Goal: Task Accomplishment & Management: Complete application form

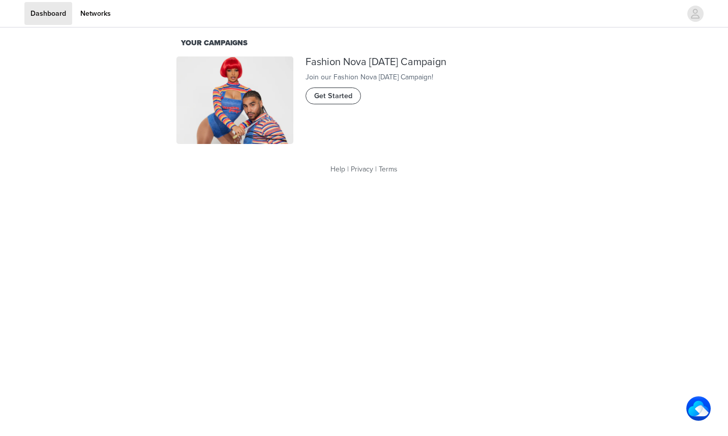
click at [343, 102] on span "Get Started" at bounding box center [333, 95] width 38 height 11
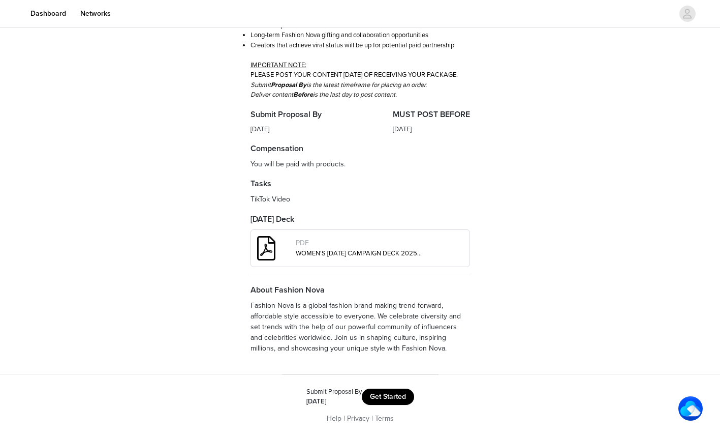
scroll to position [262, 0]
click at [394, 399] on button "Get Started" at bounding box center [388, 396] width 52 height 16
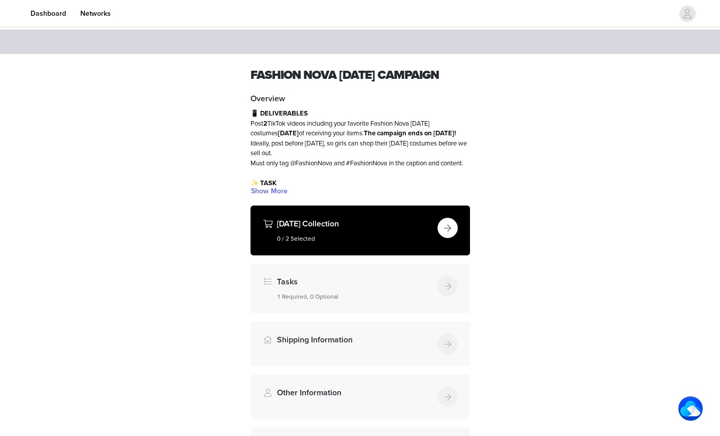
click at [445, 238] on button "button" at bounding box center [448, 228] width 20 height 20
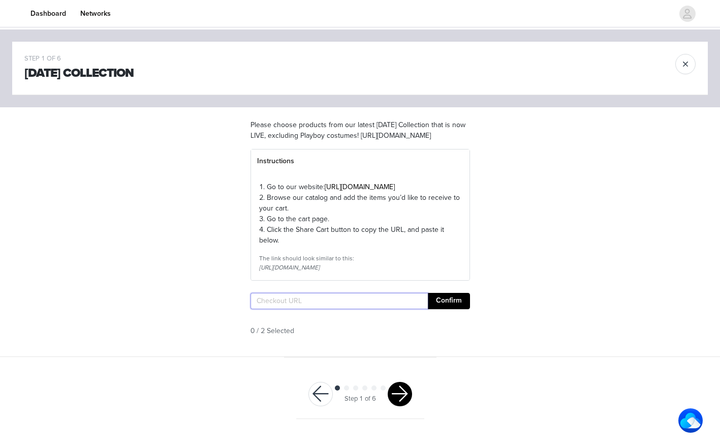
click at [298, 309] on input "text" at bounding box center [339, 301] width 177 height 16
paste input "[URL][DOMAIN_NAME]"
type input "[URL][DOMAIN_NAME]"
click at [455, 309] on button "Confirm" at bounding box center [449, 301] width 42 height 16
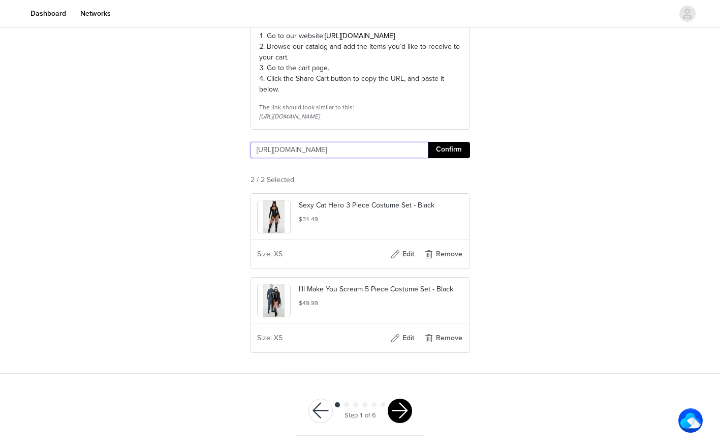
scroll to position [172, 0]
click at [398, 415] on button "button" at bounding box center [400, 411] width 24 height 24
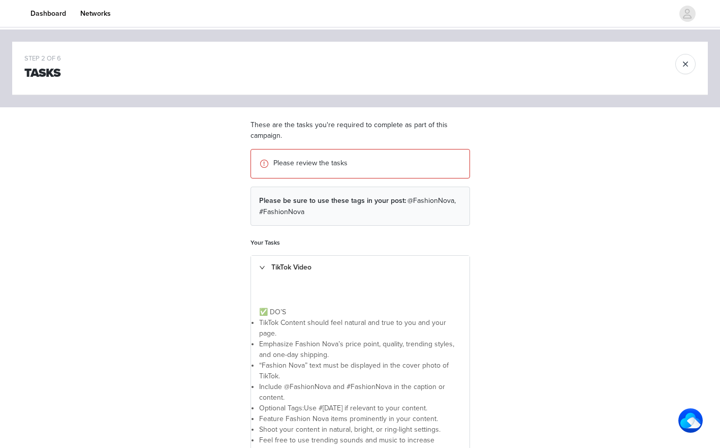
scroll to position [203, 0]
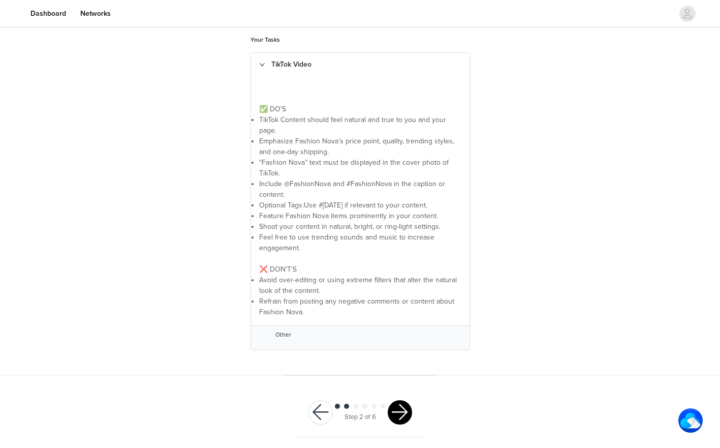
click at [399, 409] on button "button" at bounding box center [400, 412] width 24 height 24
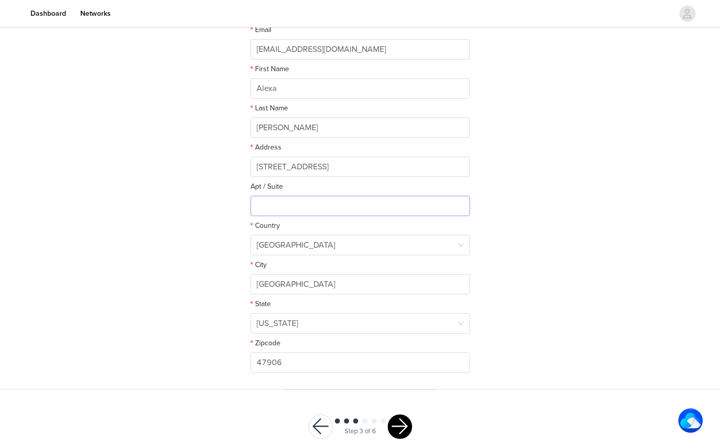
scroll to position [167, 0]
click at [403, 427] on button "button" at bounding box center [400, 426] width 24 height 24
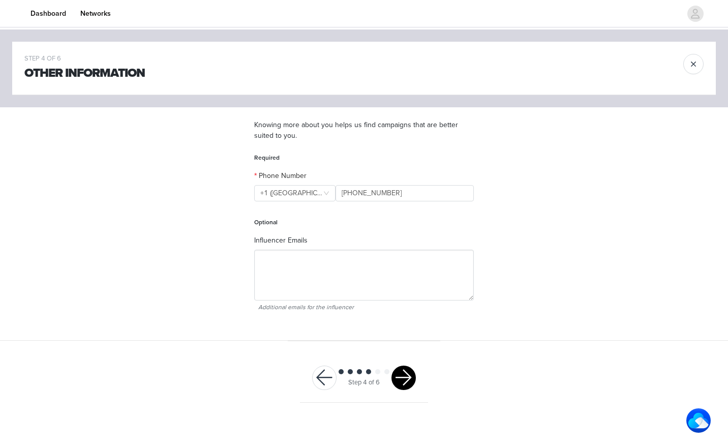
click at [409, 374] on button "button" at bounding box center [403, 377] width 24 height 24
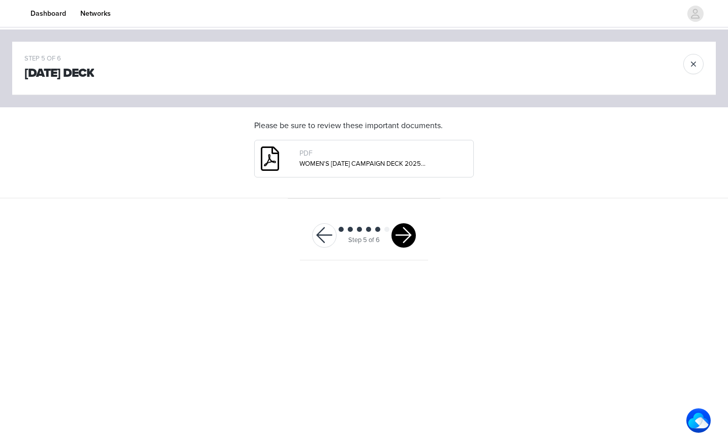
click at [402, 235] on button "button" at bounding box center [403, 235] width 24 height 24
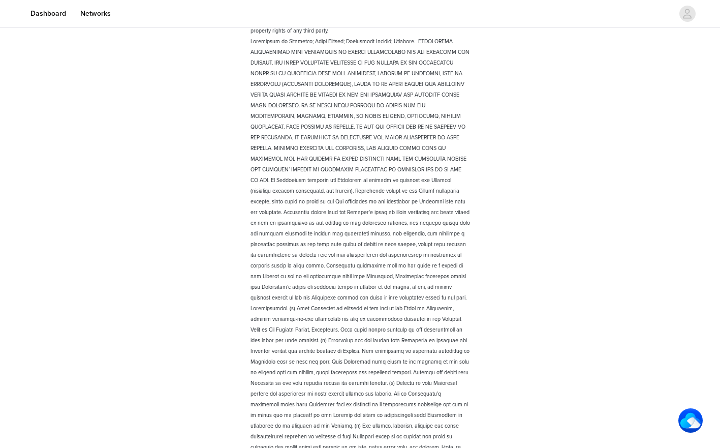
scroll to position [1309, 0]
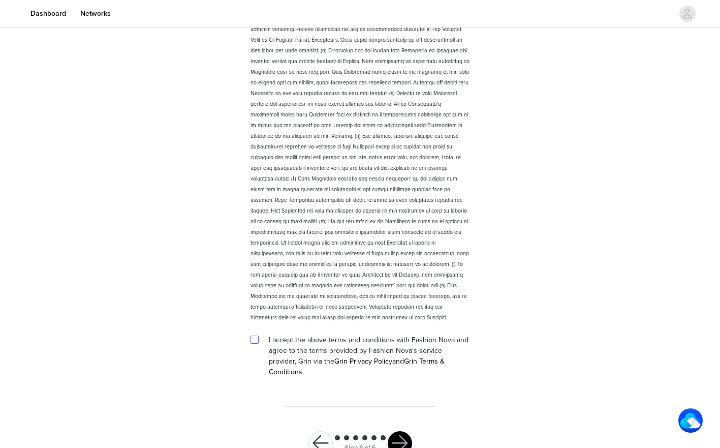
click at [252, 335] on input "checkbox" at bounding box center [254, 338] width 7 height 7
checkbox input "true"
click at [395, 431] on button "button" at bounding box center [400, 443] width 24 height 24
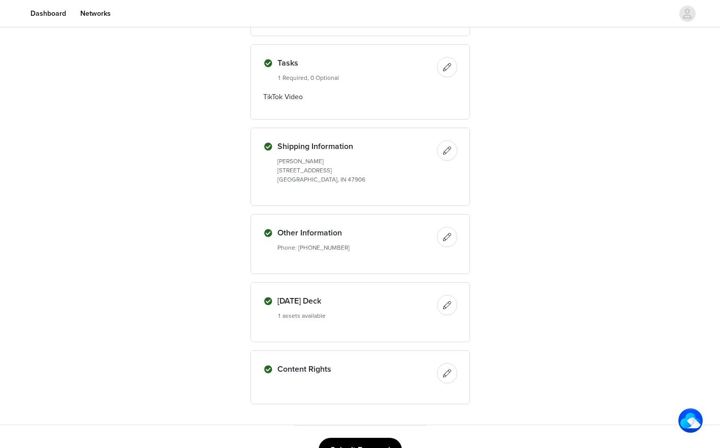
scroll to position [363, 0]
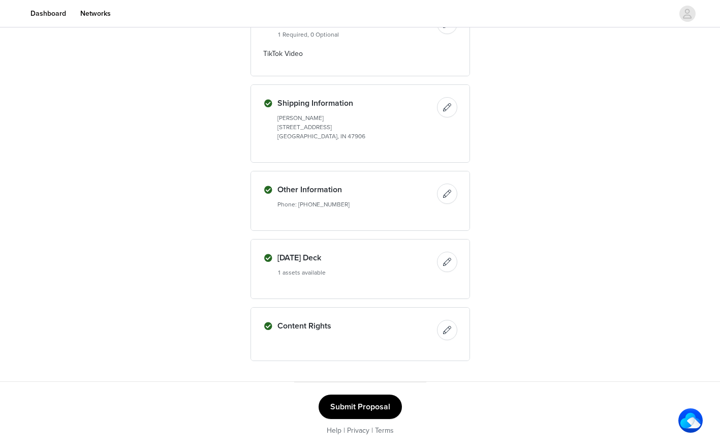
click at [380, 406] on button "Submit Proposal" at bounding box center [360, 406] width 83 height 24
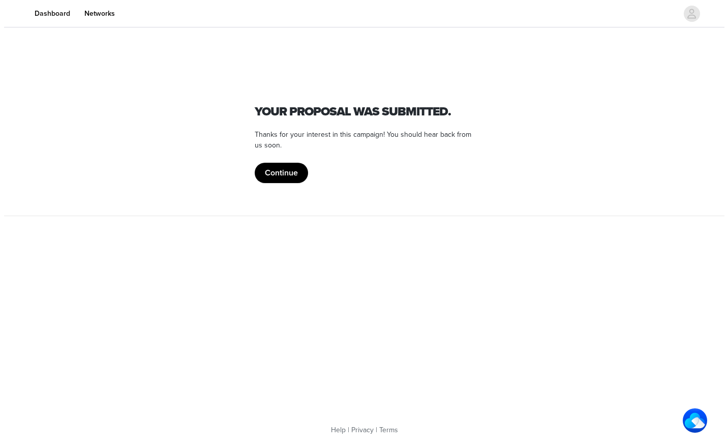
scroll to position [0, 0]
click at [289, 170] on button "Continue" at bounding box center [280, 173] width 53 height 20
